Goal: Information Seeking & Learning: Learn about a topic

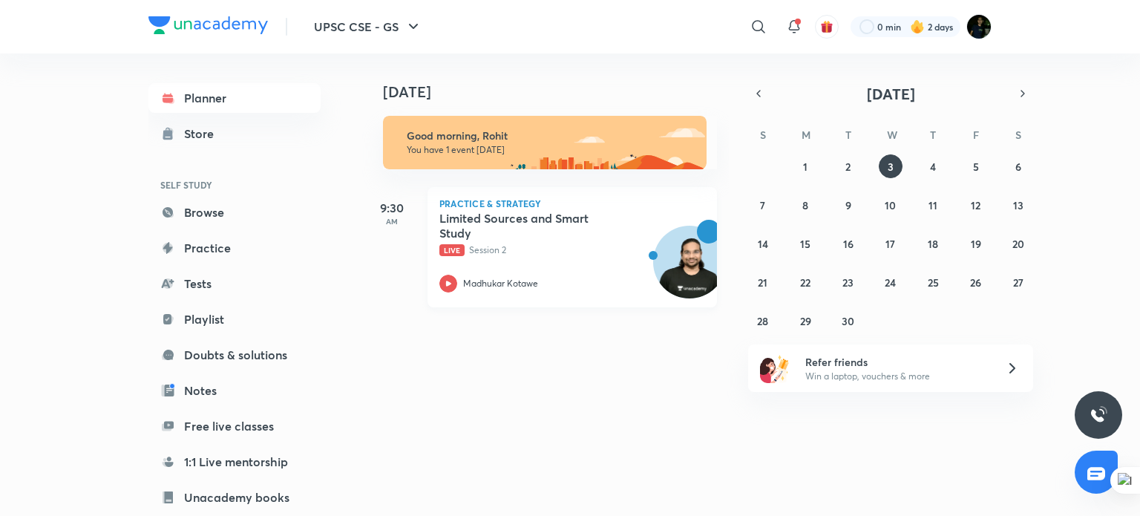
click at [559, 235] on h5 "Limited Sources and Smart Study" at bounding box center [531, 226] width 185 height 30
